Goal: Unclear: Browse casually

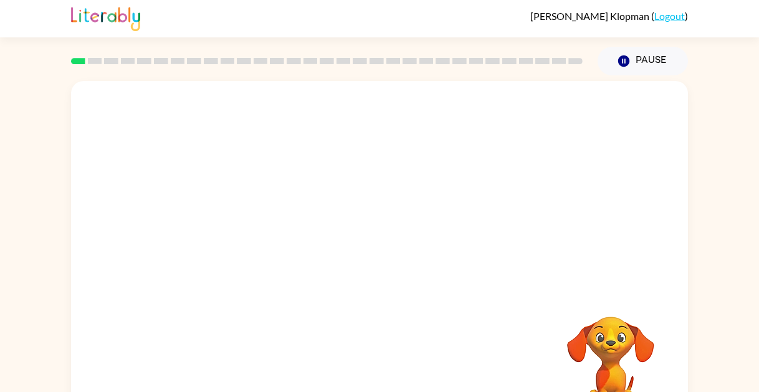
scroll to position [2, 0]
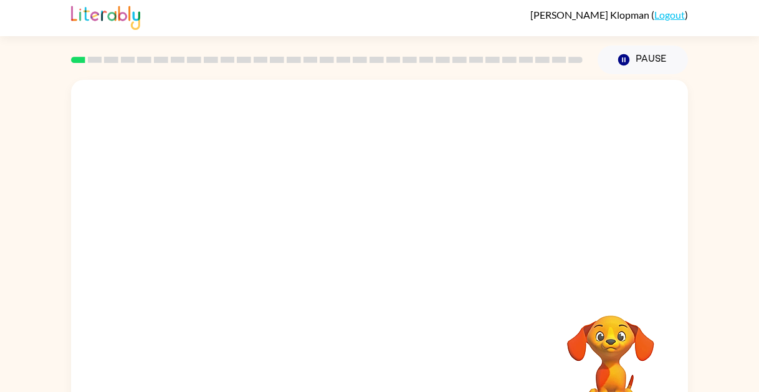
drag, startPoint x: 239, startPoint y: 230, endPoint x: 247, endPoint y: 220, distance: 12.5
click at [247, 220] on video "Your browser must support playing .mp4 files to use Literably. Please try using…" at bounding box center [379, 184] width 617 height 209
click at [235, 234] on video "Your browser must support playing .mp4 files to use Literably. Please try using…" at bounding box center [379, 184] width 617 height 209
click at [386, 267] on div at bounding box center [379, 263] width 80 height 45
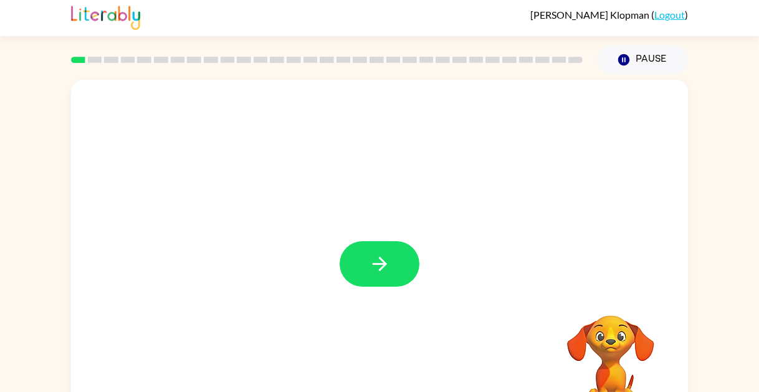
click at [386, 265] on icon "button" at bounding box center [380, 264] width 22 height 22
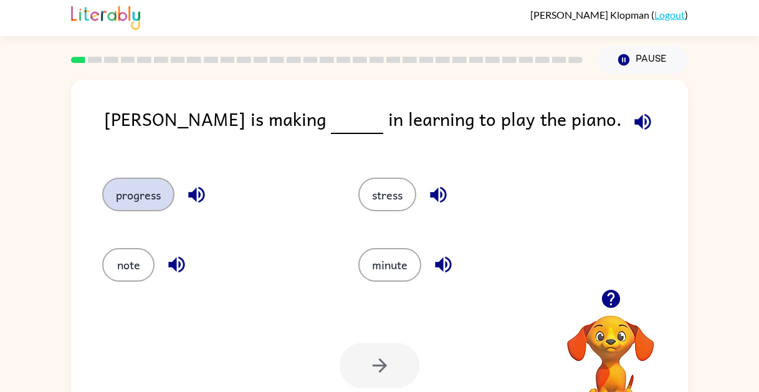
click at [148, 192] on button "progress" at bounding box center [138, 195] width 72 height 34
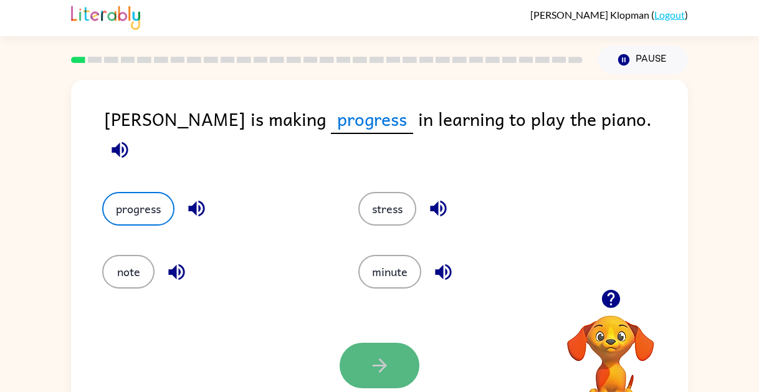
click at [397, 368] on button "button" at bounding box center [379, 365] width 80 height 45
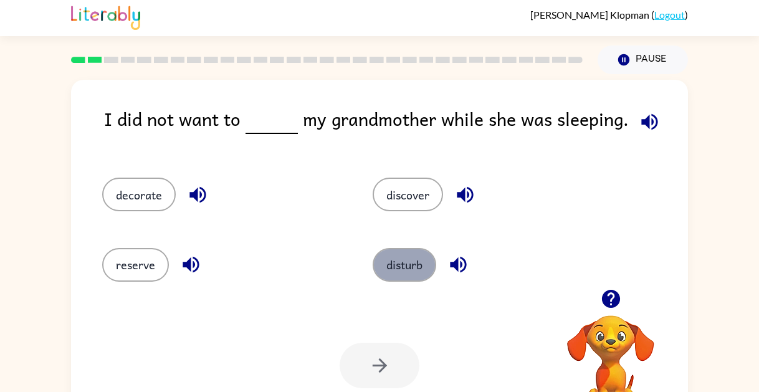
click at [412, 275] on button "disturb" at bounding box center [404, 265] width 64 height 34
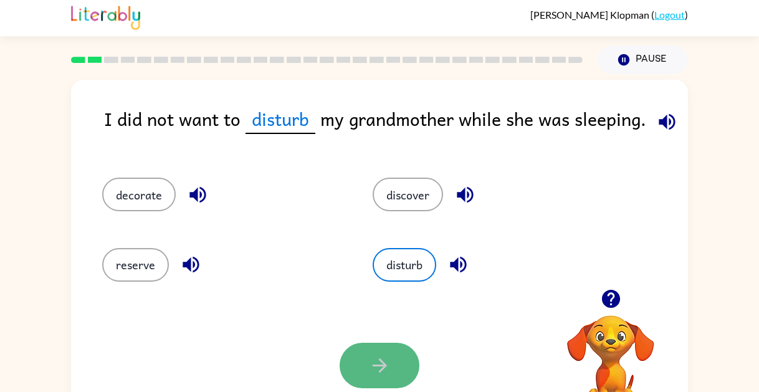
click at [390, 350] on button "button" at bounding box center [379, 365] width 80 height 45
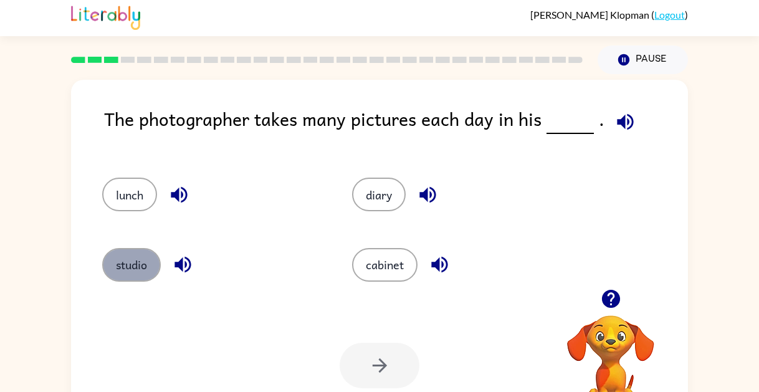
click at [122, 265] on button "studio" at bounding box center [131, 265] width 59 height 34
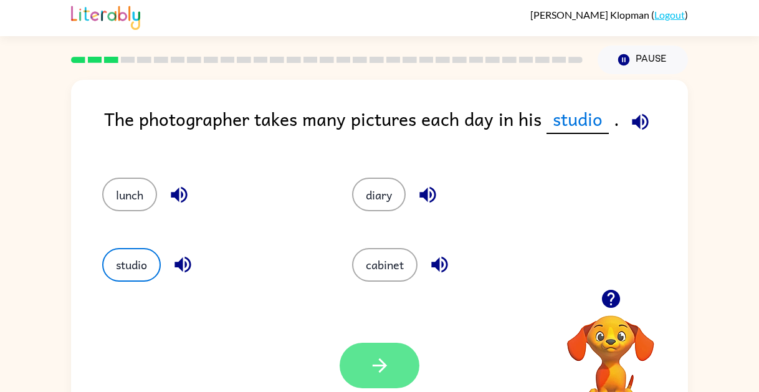
click at [386, 356] on icon "button" at bounding box center [380, 365] width 22 height 22
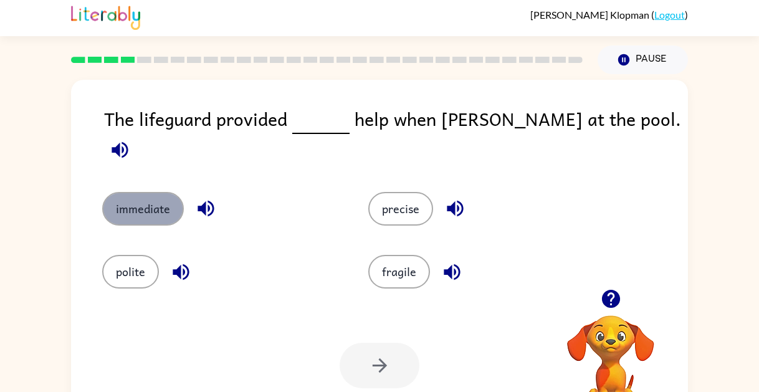
click at [151, 194] on button "immediate" at bounding box center [143, 209] width 82 height 34
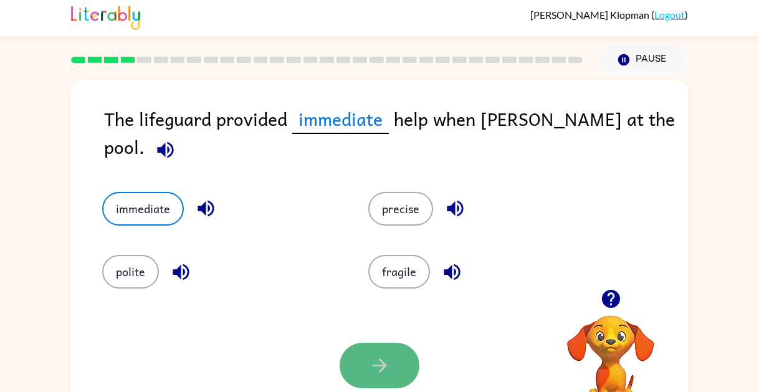
click at [382, 363] on icon "button" at bounding box center [379, 365] width 14 height 14
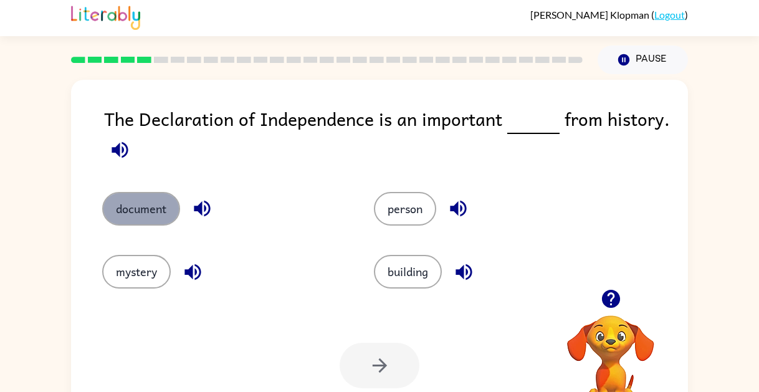
click at [141, 204] on button "document" at bounding box center [141, 209] width 78 height 34
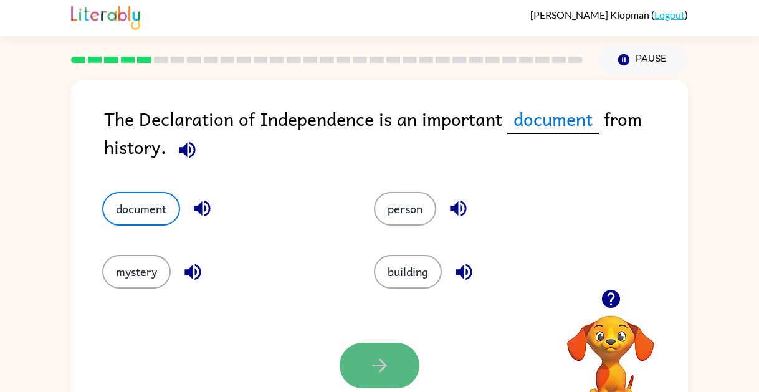
click at [364, 363] on button "button" at bounding box center [379, 365] width 80 height 45
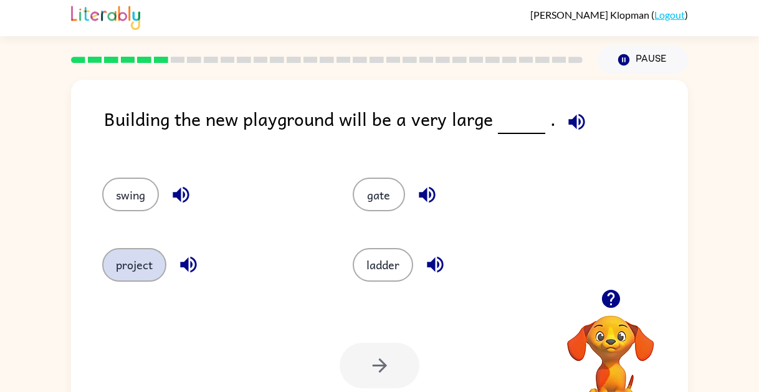
click at [128, 265] on button "project" at bounding box center [134, 265] width 64 height 34
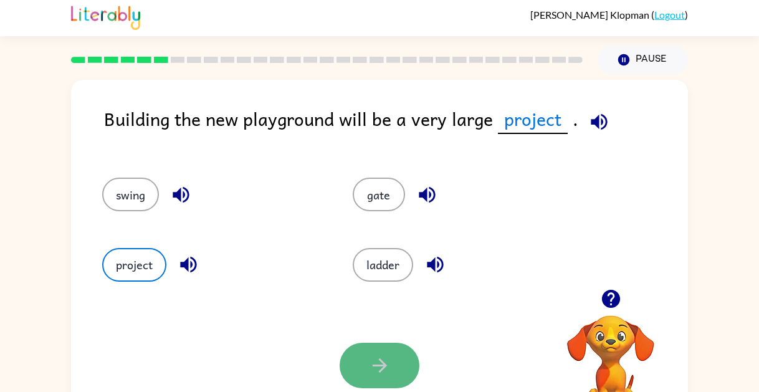
click at [370, 368] on icon "button" at bounding box center [380, 365] width 22 height 22
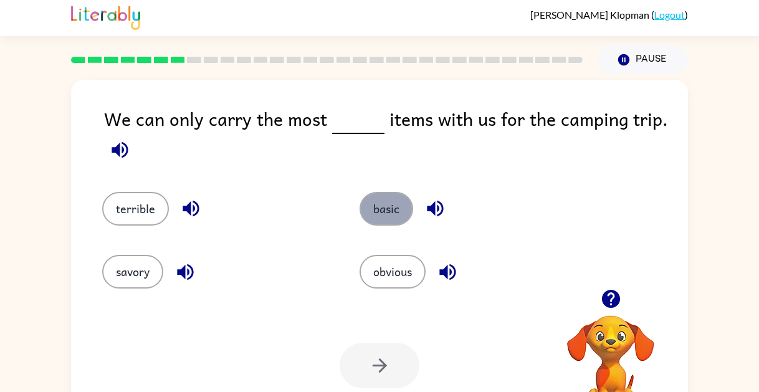
click at [386, 206] on button "basic" at bounding box center [386, 209] width 54 height 34
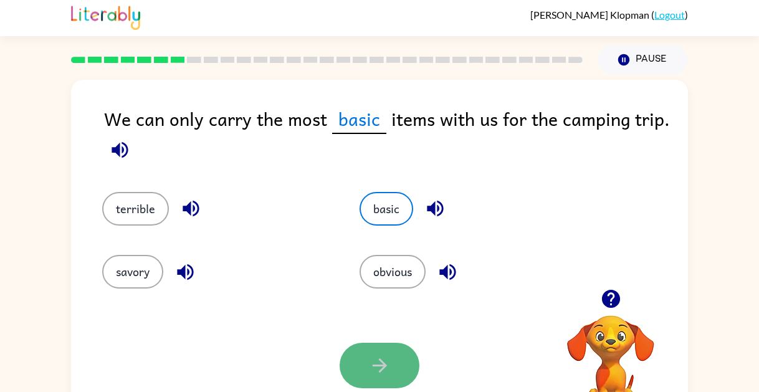
click at [380, 361] on icon "button" at bounding box center [380, 365] width 22 height 22
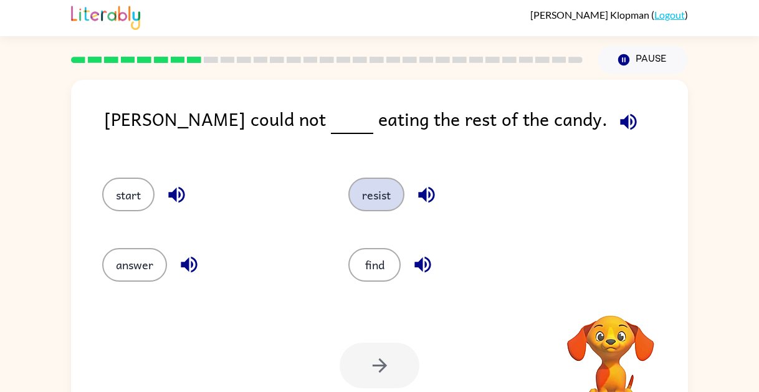
click at [375, 192] on button "resist" at bounding box center [376, 195] width 56 height 34
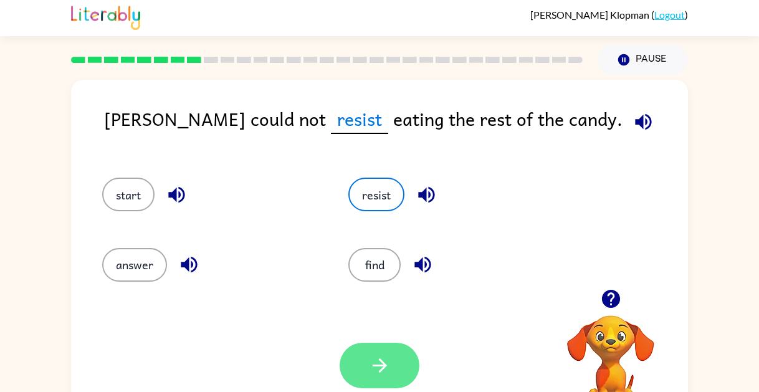
click at [372, 362] on icon "button" at bounding box center [380, 365] width 22 height 22
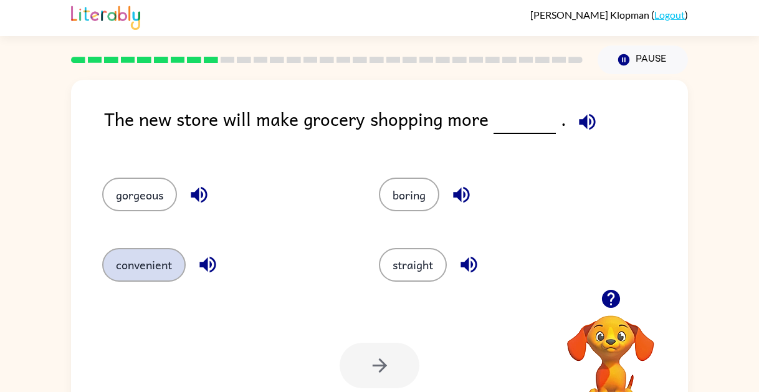
click at [152, 274] on button "convenient" at bounding box center [143, 265] width 83 height 34
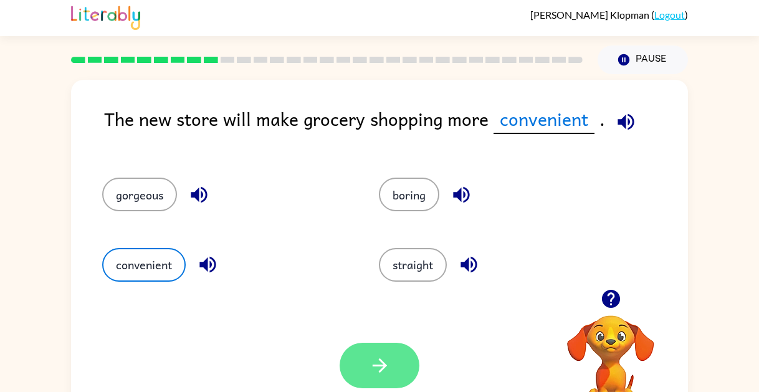
click at [392, 353] on button "button" at bounding box center [379, 365] width 80 height 45
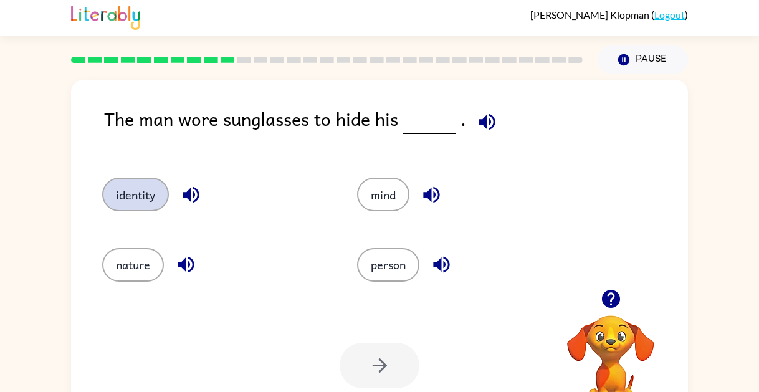
click at [118, 195] on button "identity" at bounding box center [135, 195] width 67 height 34
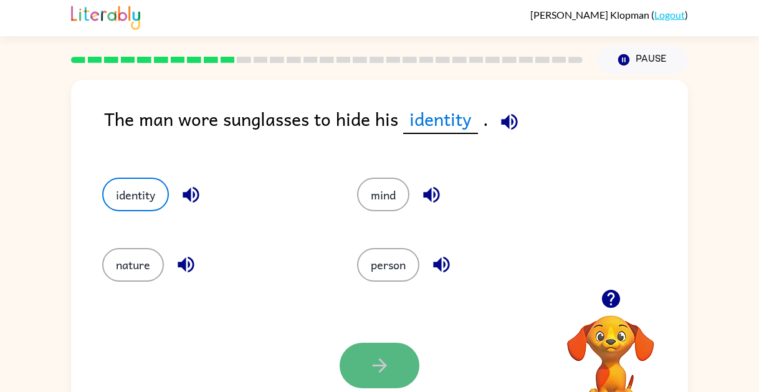
click at [377, 382] on button "button" at bounding box center [379, 365] width 80 height 45
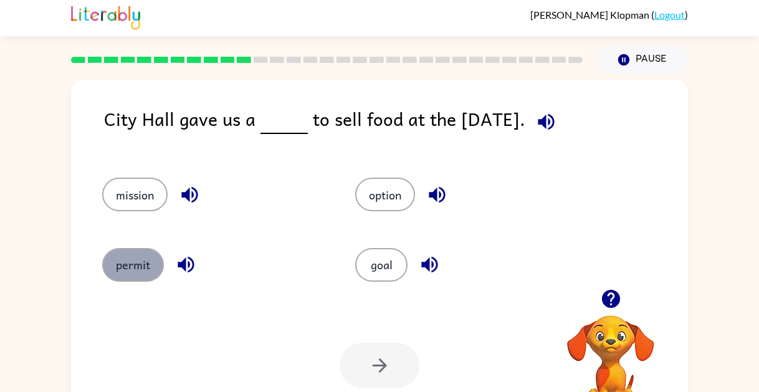
click at [146, 262] on button "permit" at bounding box center [133, 265] width 62 height 34
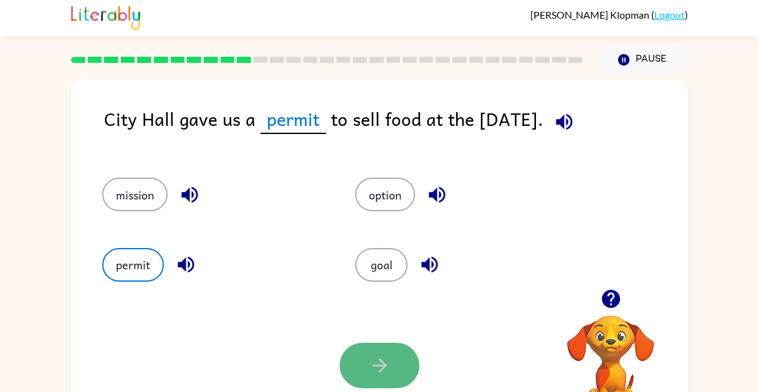
click at [365, 369] on button "button" at bounding box center [379, 365] width 80 height 45
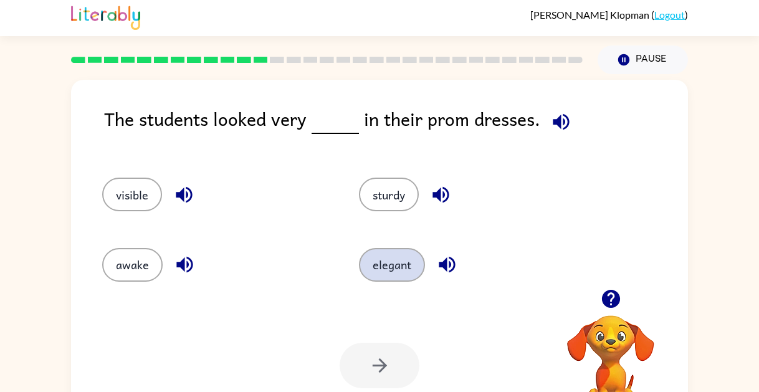
click at [386, 265] on button "elegant" at bounding box center [392, 265] width 66 height 34
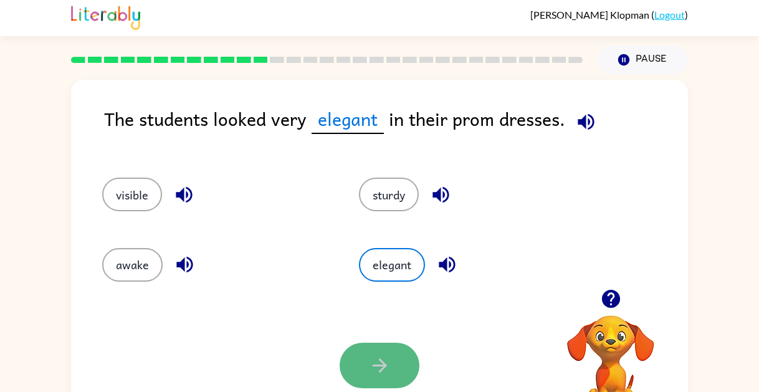
click at [385, 365] on icon "button" at bounding box center [379, 365] width 14 height 14
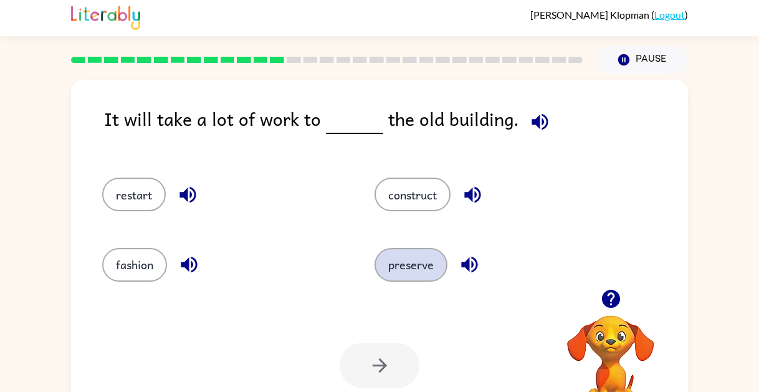
click at [405, 265] on button "preserve" at bounding box center [410, 265] width 73 height 34
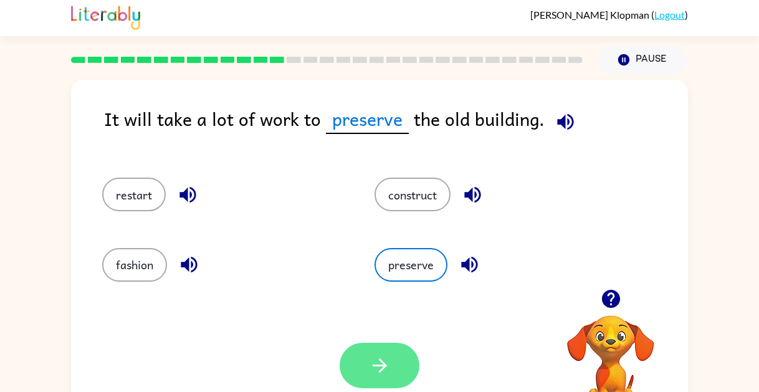
click at [383, 371] on icon "button" at bounding box center [380, 365] width 22 height 22
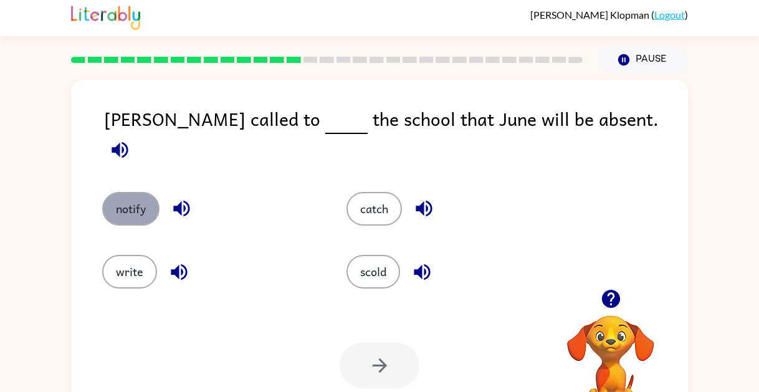
click at [143, 192] on button "notify" at bounding box center [130, 209] width 57 height 34
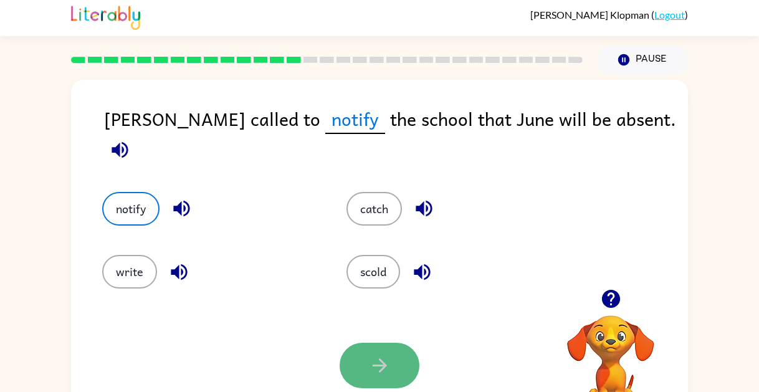
click at [369, 363] on icon "button" at bounding box center [380, 365] width 22 height 22
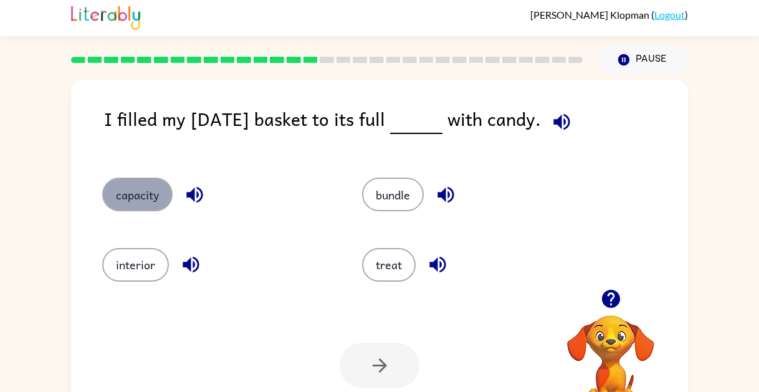
click at [158, 190] on button "capacity" at bounding box center [137, 195] width 70 height 34
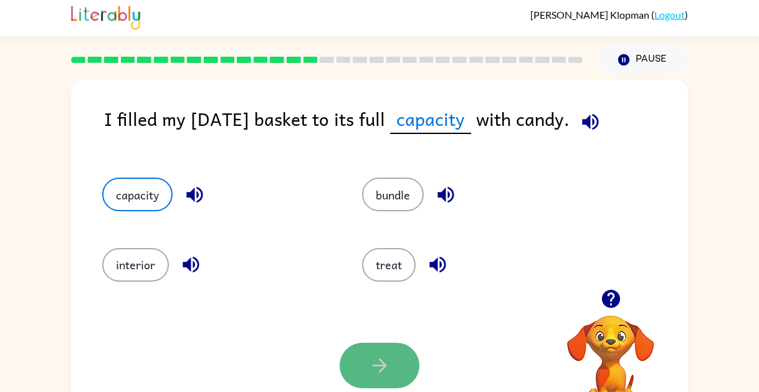
click at [398, 372] on button "button" at bounding box center [379, 365] width 80 height 45
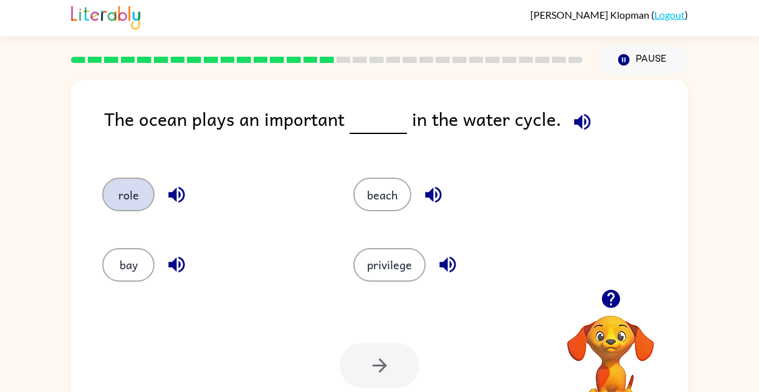
click at [145, 193] on button "role" at bounding box center [128, 195] width 52 height 34
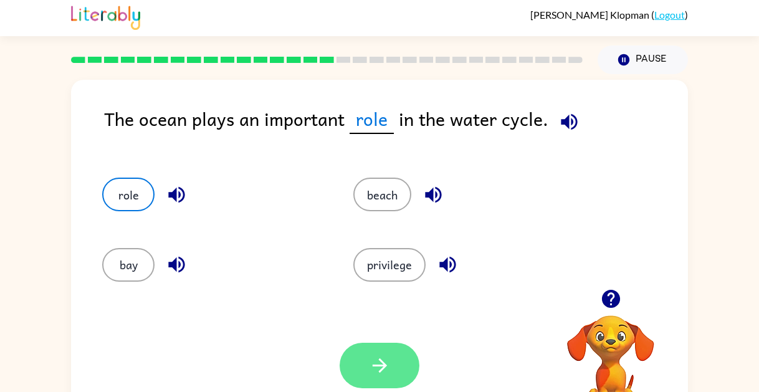
click at [376, 374] on icon "button" at bounding box center [380, 365] width 22 height 22
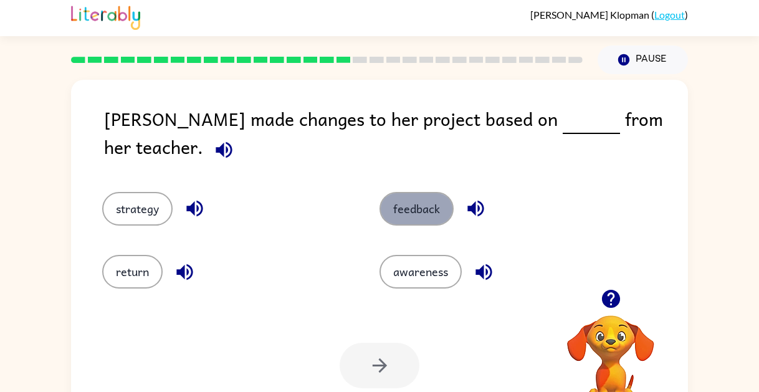
click at [401, 192] on button "feedback" at bounding box center [416, 209] width 74 height 34
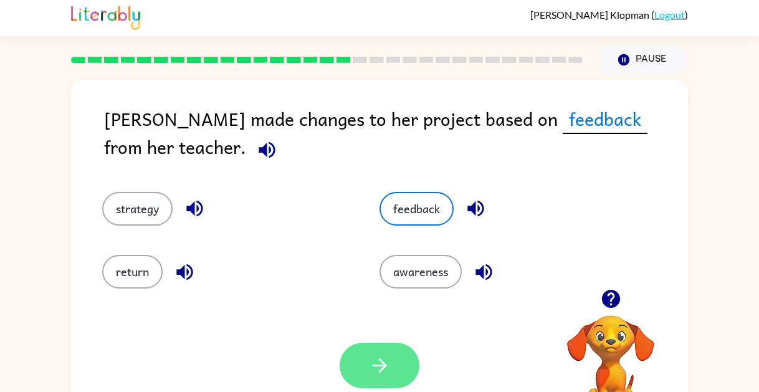
click at [388, 349] on button "button" at bounding box center [379, 365] width 80 height 45
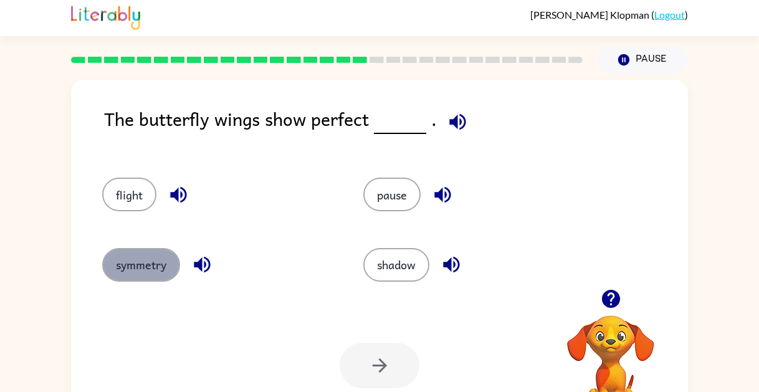
click at [155, 264] on button "symmetry" at bounding box center [141, 265] width 78 height 34
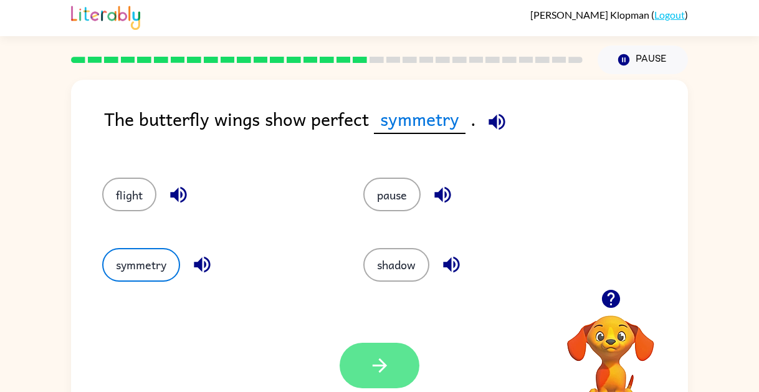
click at [389, 362] on icon "button" at bounding box center [380, 365] width 22 height 22
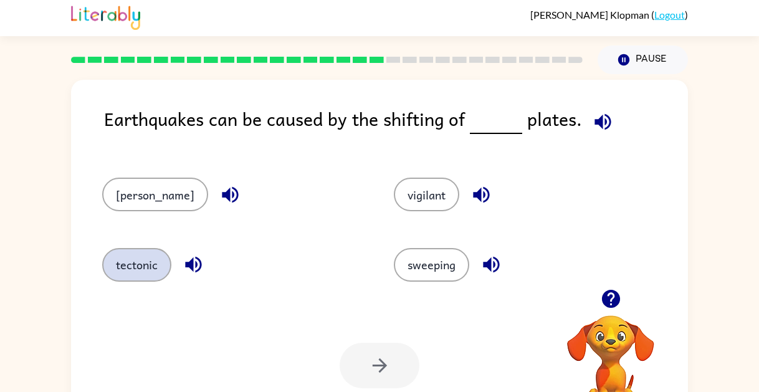
drag, startPoint x: 154, startPoint y: 258, endPoint x: 141, endPoint y: 266, distance: 14.9
click at [141, 266] on button "tectonic" at bounding box center [136, 265] width 69 height 34
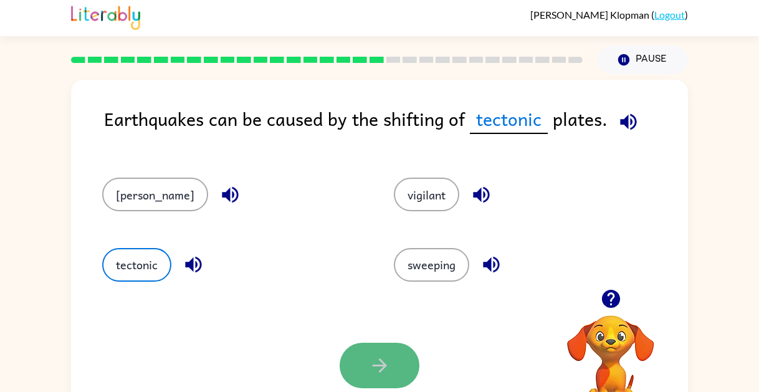
click at [392, 356] on button "button" at bounding box center [379, 365] width 80 height 45
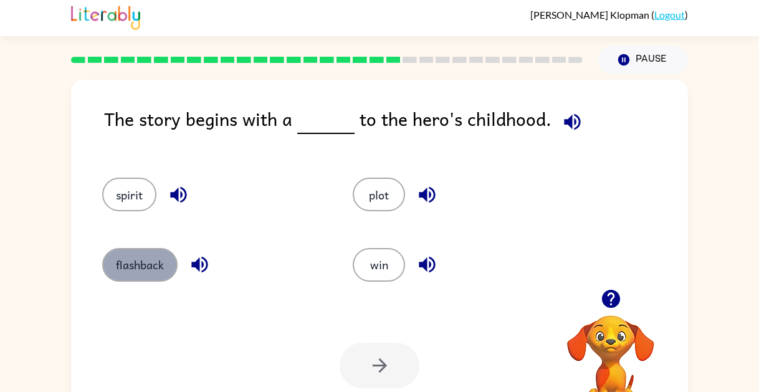
click at [145, 262] on button "flashback" at bounding box center [139, 265] width 75 height 34
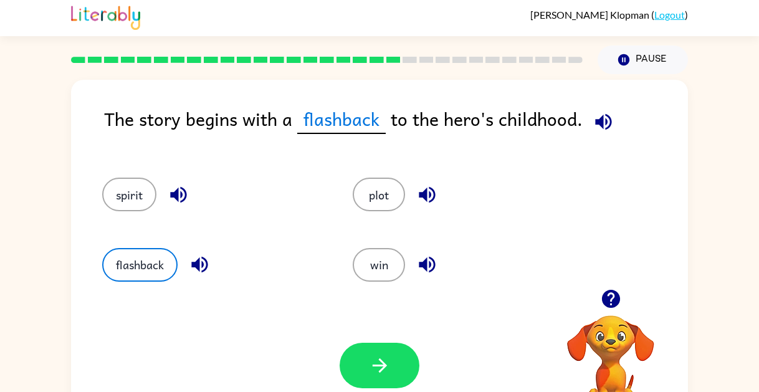
click at [373, 360] on icon "button" at bounding box center [380, 365] width 22 height 22
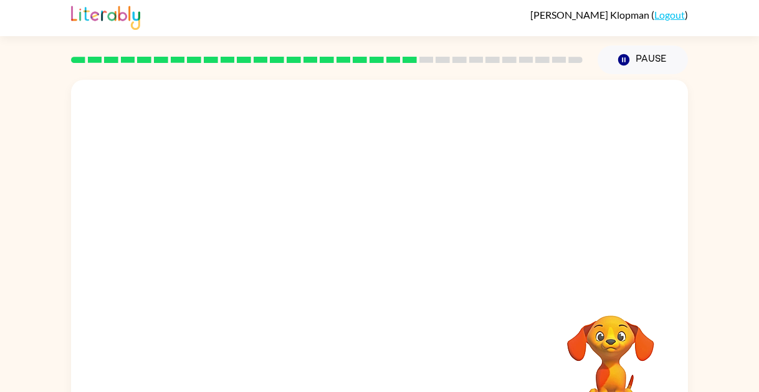
click at [599, 344] on video "Your browser must support playing .mp4 files to use Literably. Please try using…" at bounding box center [610, 358] width 125 height 125
click at [258, 248] on video "Your browser must support playing .mp4 files to use Literably. Please try using…" at bounding box center [379, 184] width 617 height 209
click at [258, 247] on video "Your browser must support playing .mp4 files to use Literably. Please try using…" at bounding box center [379, 184] width 617 height 209
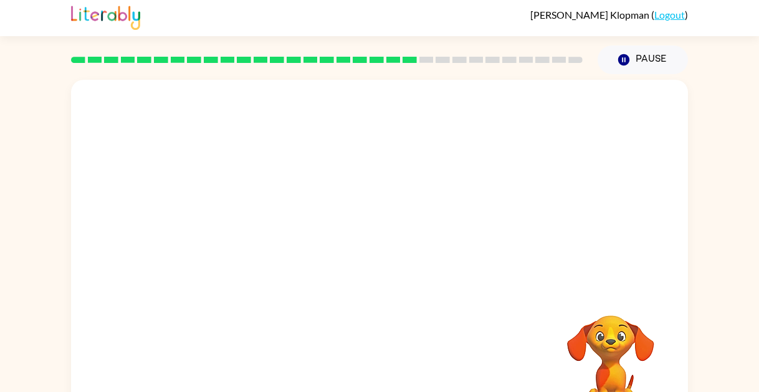
click at [258, 247] on video "Your browser must support playing .mp4 files to use Literably. Please try using…" at bounding box center [379, 184] width 617 height 209
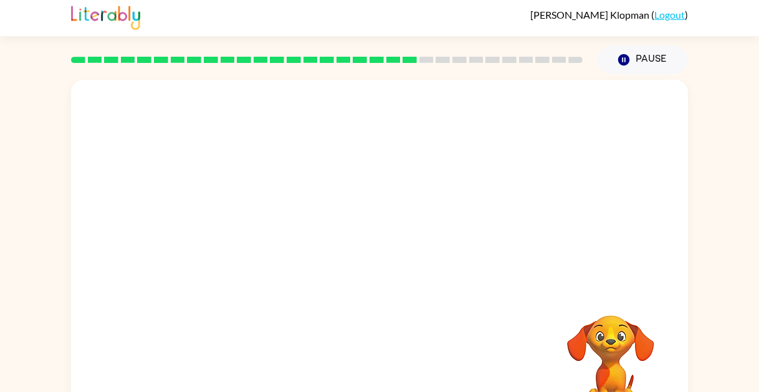
click at [258, 247] on video "Your browser must support playing .mp4 files to use Literably. Please try using…" at bounding box center [379, 184] width 617 height 209
drag, startPoint x: 284, startPoint y: 194, endPoint x: 300, endPoint y: 216, distance: 26.3
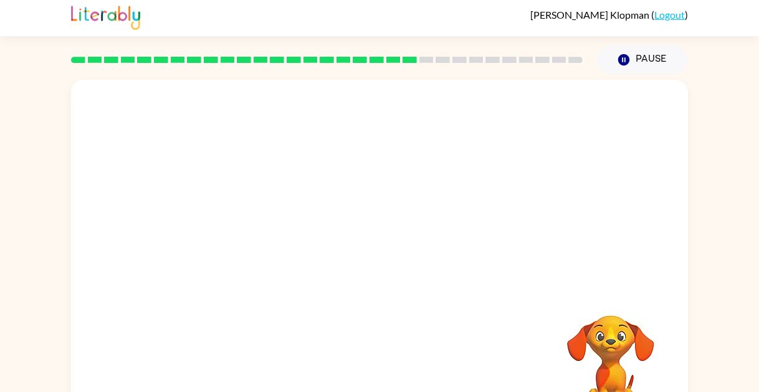
click at [288, 197] on video "Your browser must support playing .mp4 files to use Literably. Please try using…" at bounding box center [379, 184] width 617 height 209
click at [374, 272] on div at bounding box center [379, 263] width 80 height 45
click at [374, 270] on div at bounding box center [379, 263] width 80 height 45
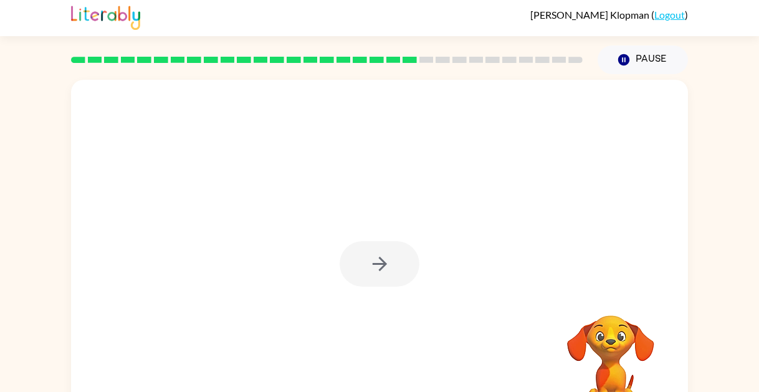
click at [374, 270] on div at bounding box center [379, 263] width 80 height 45
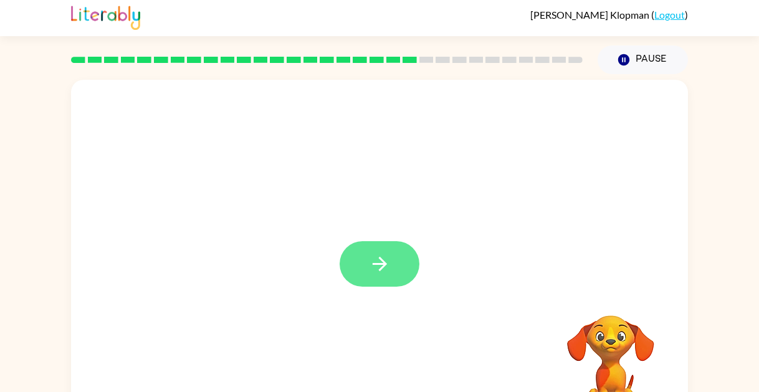
click at [377, 262] on div at bounding box center [379, 263] width 80 height 45
click at [377, 262] on icon "button" at bounding box center [380, 264] width 22 height 22
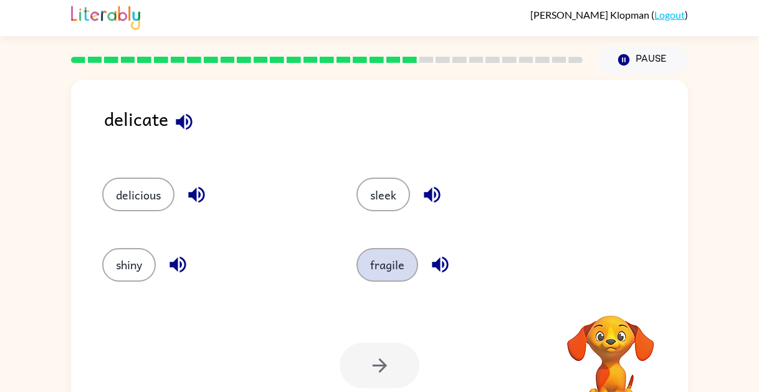
click at [391, 265] on button "fragile" at bounding box center [387, 265] width 62 height 34
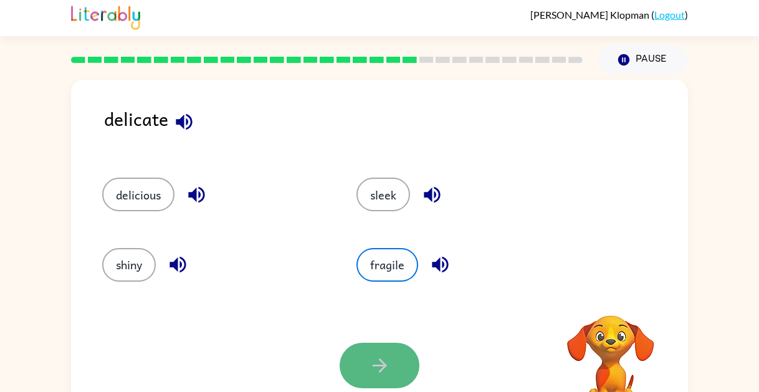
click at [377, 358] on icon "button" at bounding box center [380, 365] width 22 height 22
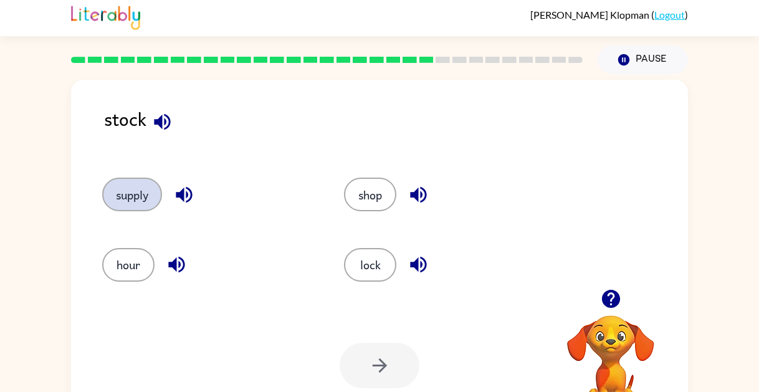
click at [120, 187] on button "supply" at bounding box center [132, 195] width 60 height 34
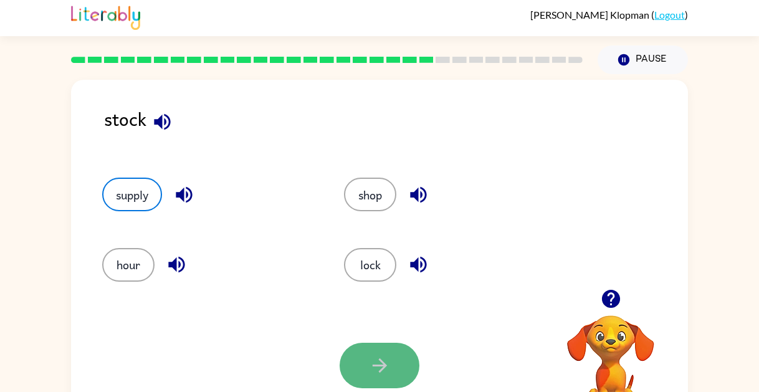
click at [361, 356] on button "button" at bounding box center [379, 365] width 80 height 45
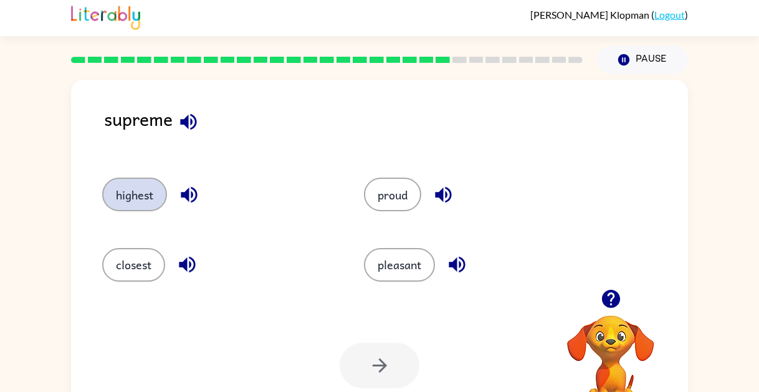
click at [136, 189] on button "highest" at bounding box center [134, 195] width 65 height 34
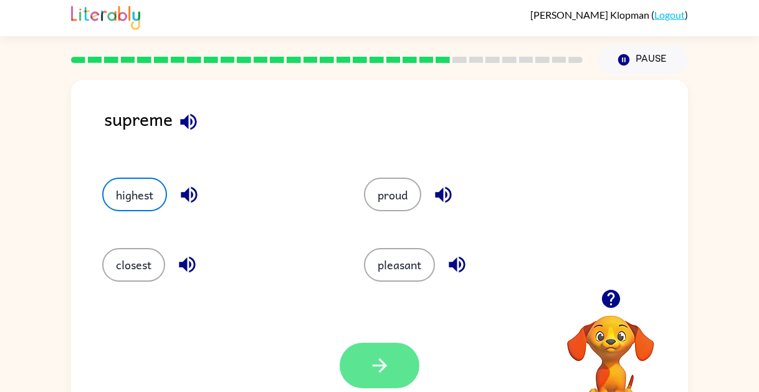
click at [355, 370] on button "button" at bounding box center [379, 365] width 80 height 45
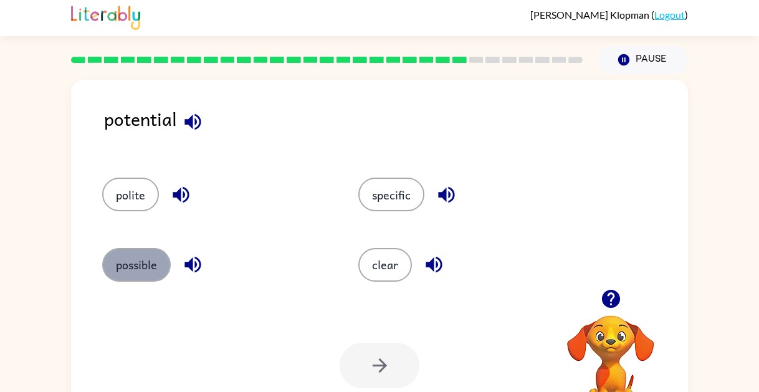
click at [151, 262] on button "possible" at bounding box center [136, 265] width 69 height 34
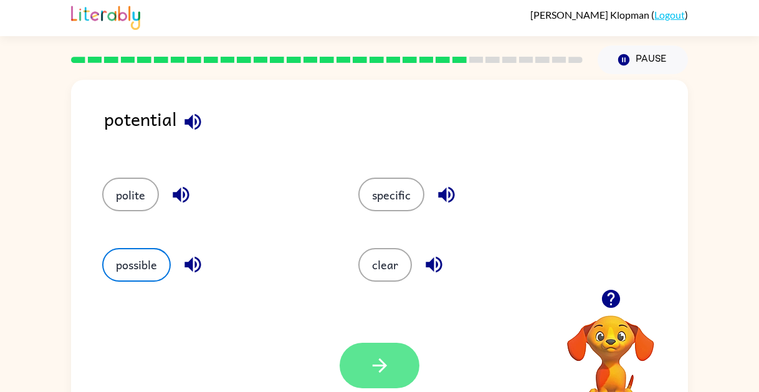
click at [369, 374] on icon "button" at bounding box center [380, 365] width 22 height 22
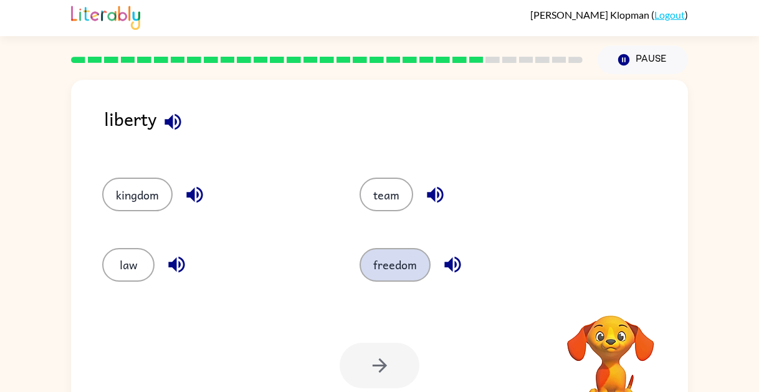
click at [371, 272] on button "freedom" at bounding box center [394, 265] width 71 height 34
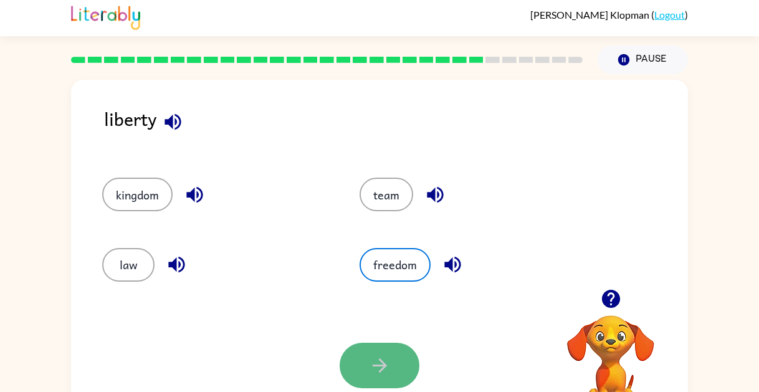
click at [370, 360] on icon "button" at bounding box center [380, 365] width 22 height 22
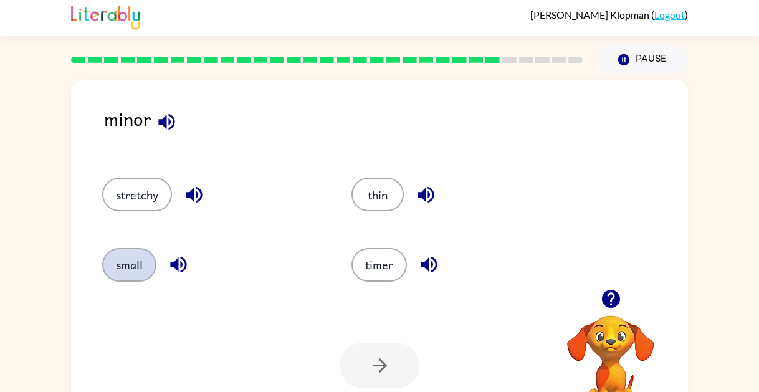
click at [136, 263] on button "small" at bounding box center [129, 265] width 54 height 34
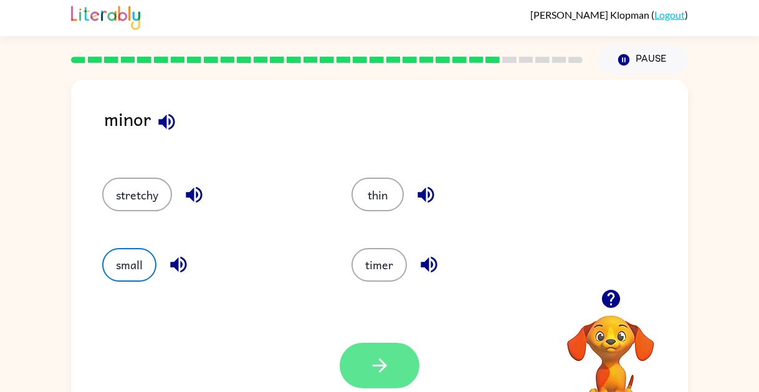
click at [362, 362] on button "button" at bounding box center [379, 365] width 80 height 45
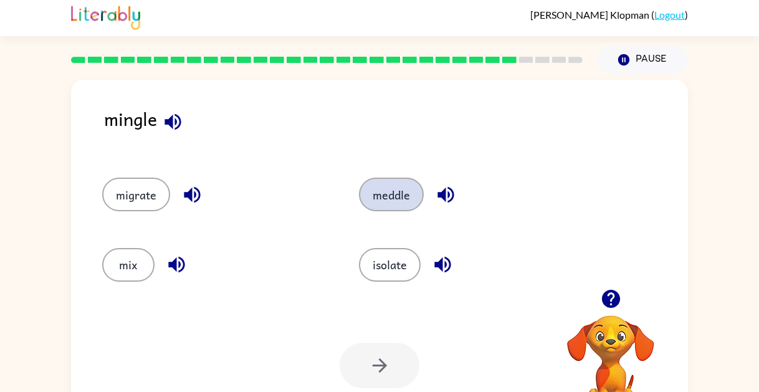
click at [377, 204] on button "meddle" at bounding box center [391, 195] width 65 height 34
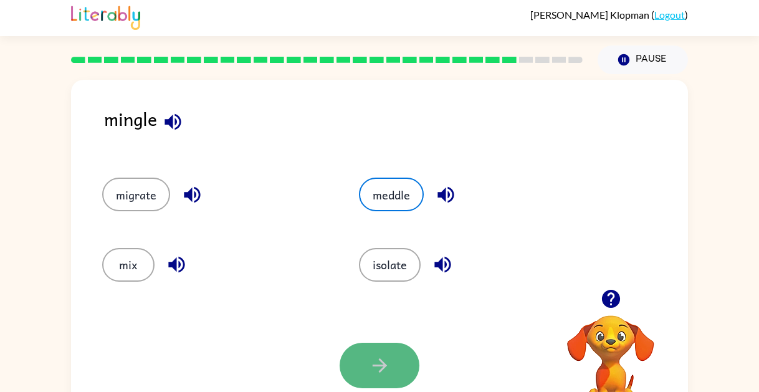
click at [367, 362] on button "button" at bounding box center [379, 365] width 80 height 45
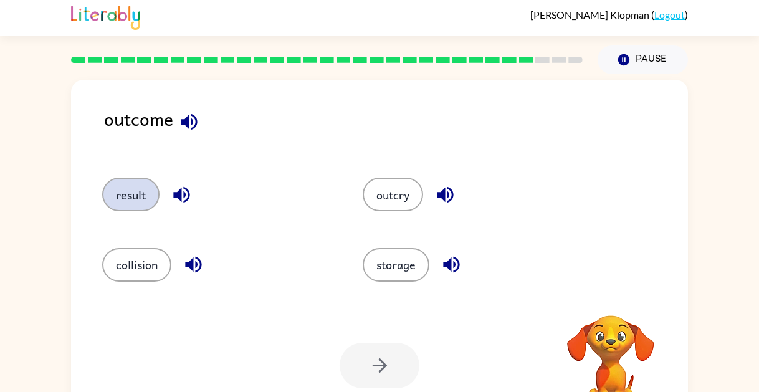
click at [125, 192] on button "result" at bounding box center [130, 195] width 57 height 34
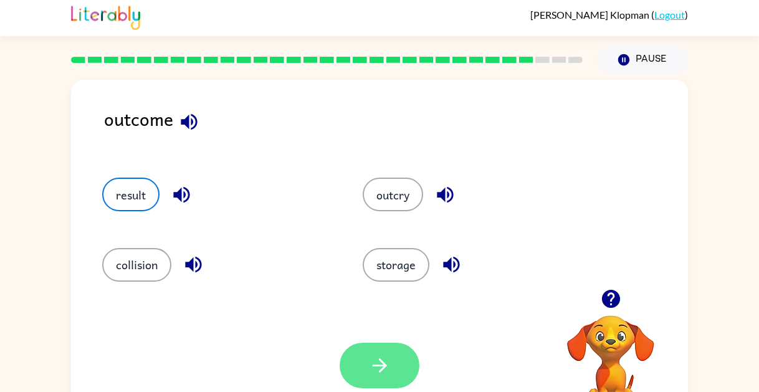
click at [386, 372] on icon "button" at bounding box center [380, 365] width 22 height 22
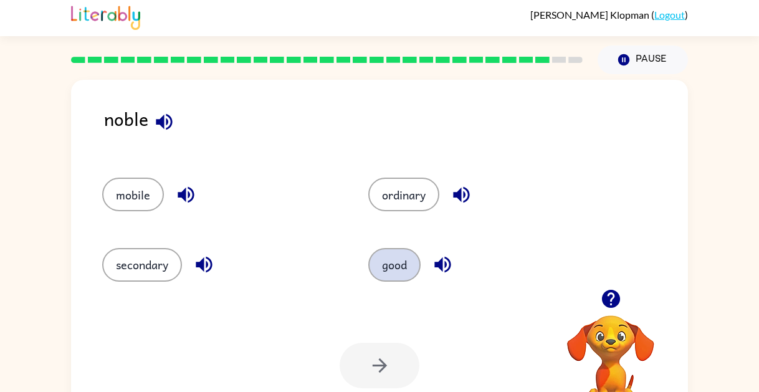
click at [382, 258] on button "good" at bounding box center [394, 265] width 52 height 34
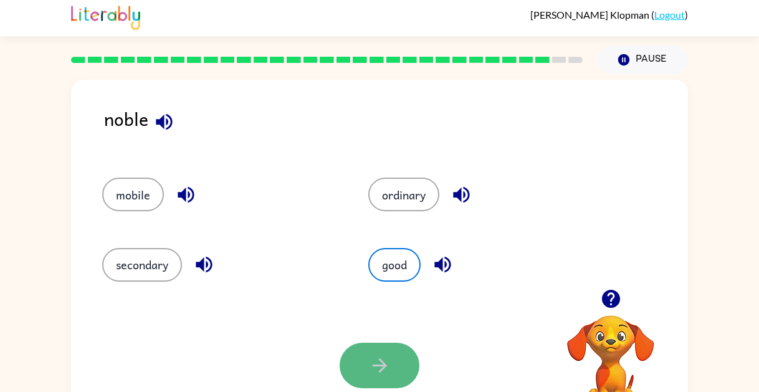
click at [382, 359] on icon "button" at bounding box center [380, 365] width 22 height 22
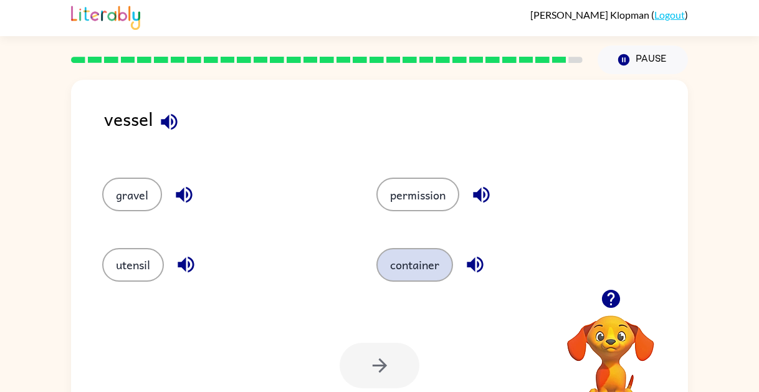
click at [392, 267] on button "container" at bounding box center [414, 265] width 77 height 34
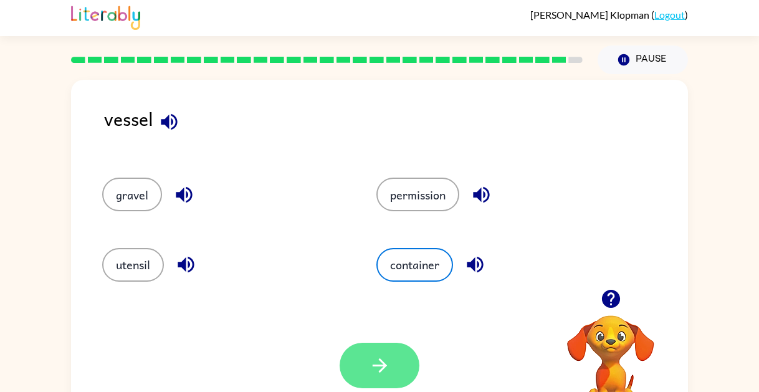
click at [365, 373] on button "button" at bounding box center [379, 365] width 80 height 45
